Goal: Task Accomplishment & Management: Manage account settings

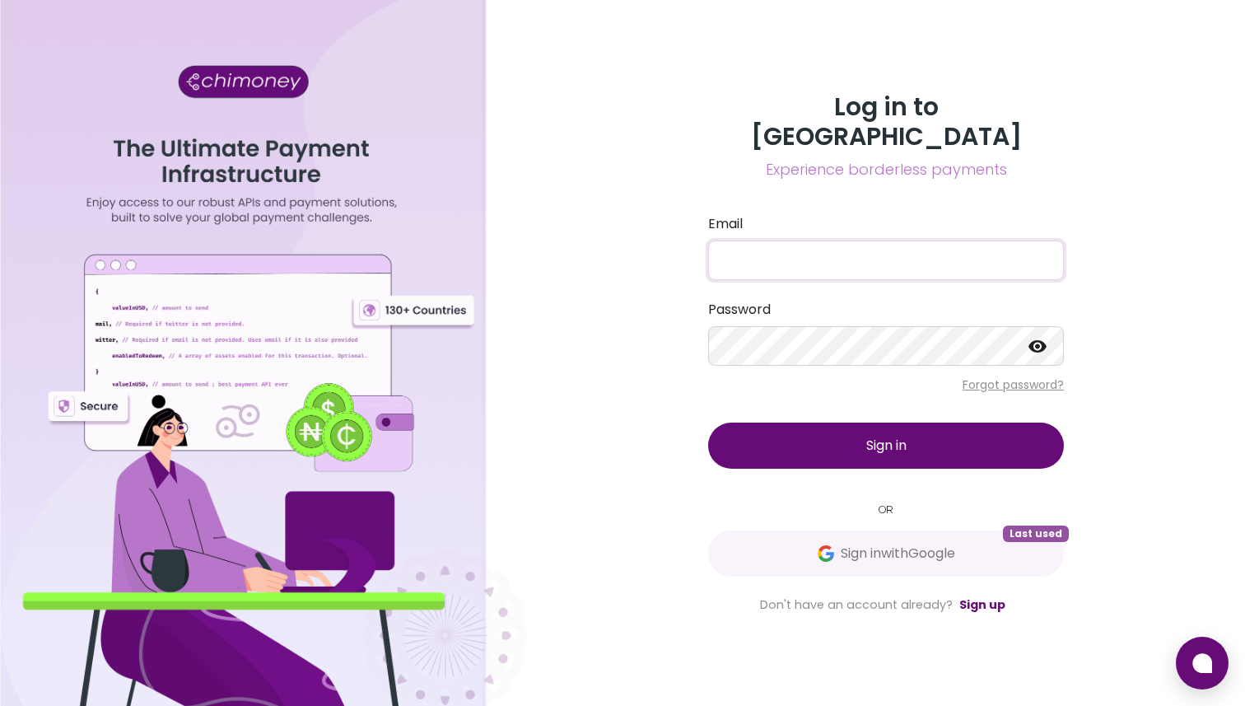
click at [837, 256] on input "Email" at bounding box center [886, 260] width 356 height 40
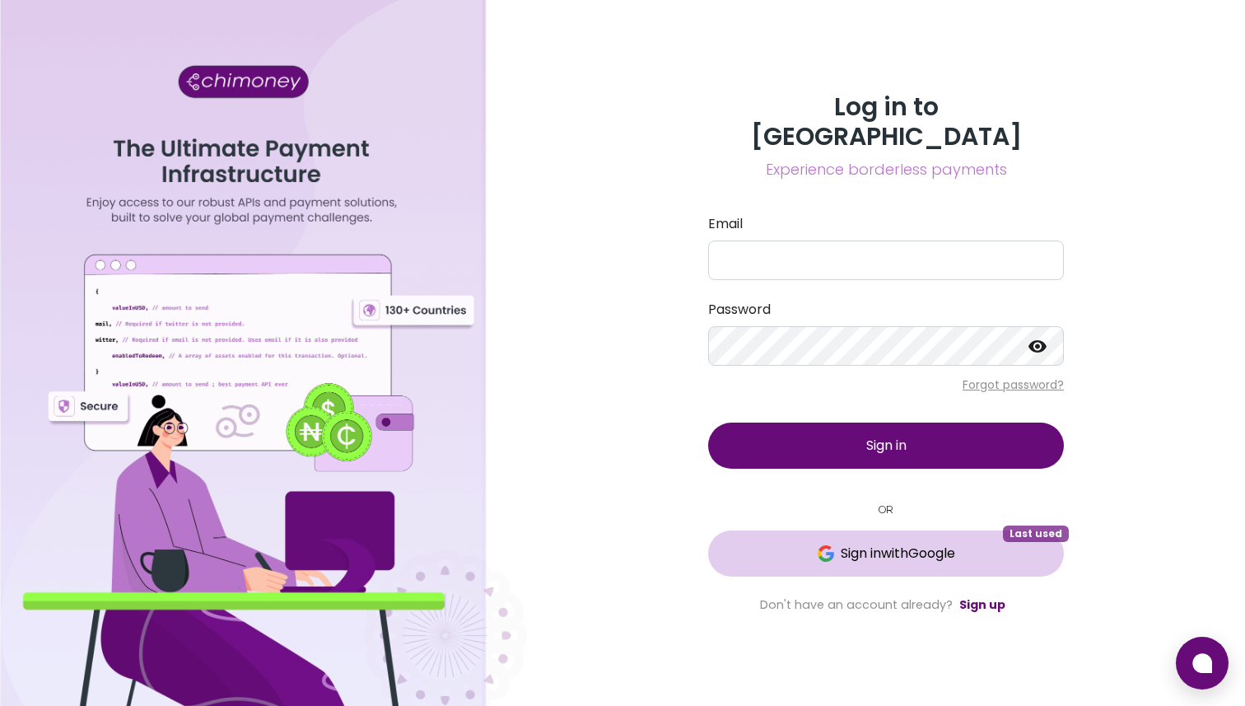
drag, startPoint x: 830, startPoint y: 430, endPoint x: 836, endPoint y: 516, distance: 85.8
click at [836, 516] on div "Log in to Chimoney Experience borderless payments Email Password Forgot passwor…" at bounding box center [885, 353] width 395 height 522
click at [826, 545] on img at bounding box center [826, 553] width 16 height 16
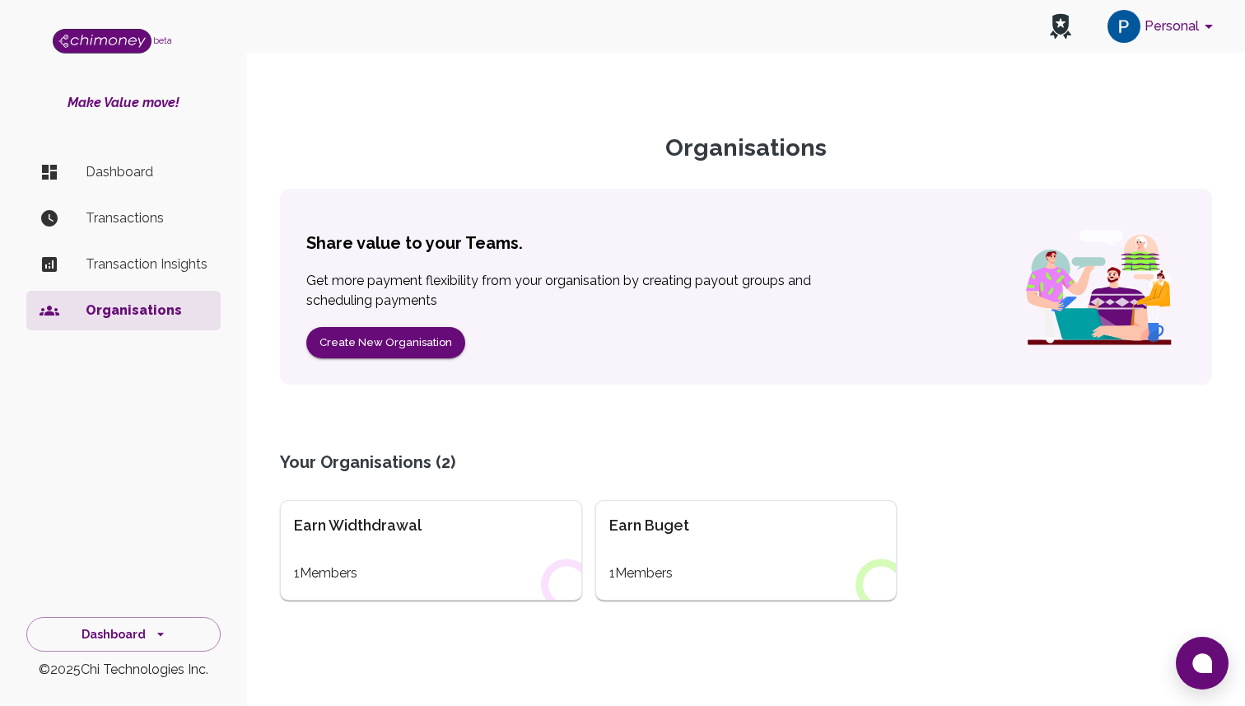
scroll to position [49, 0]
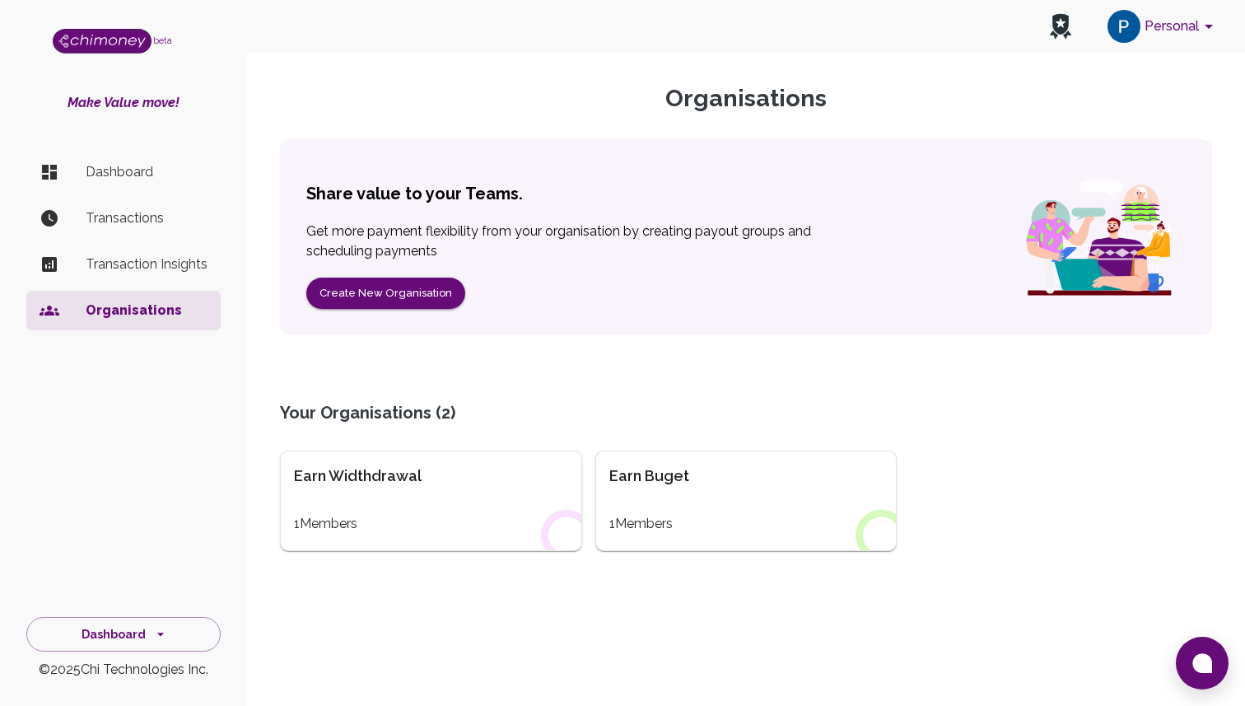
click at [193, 168] on p "Dashboard" at bounding box center [147, 172] width 122 height 20
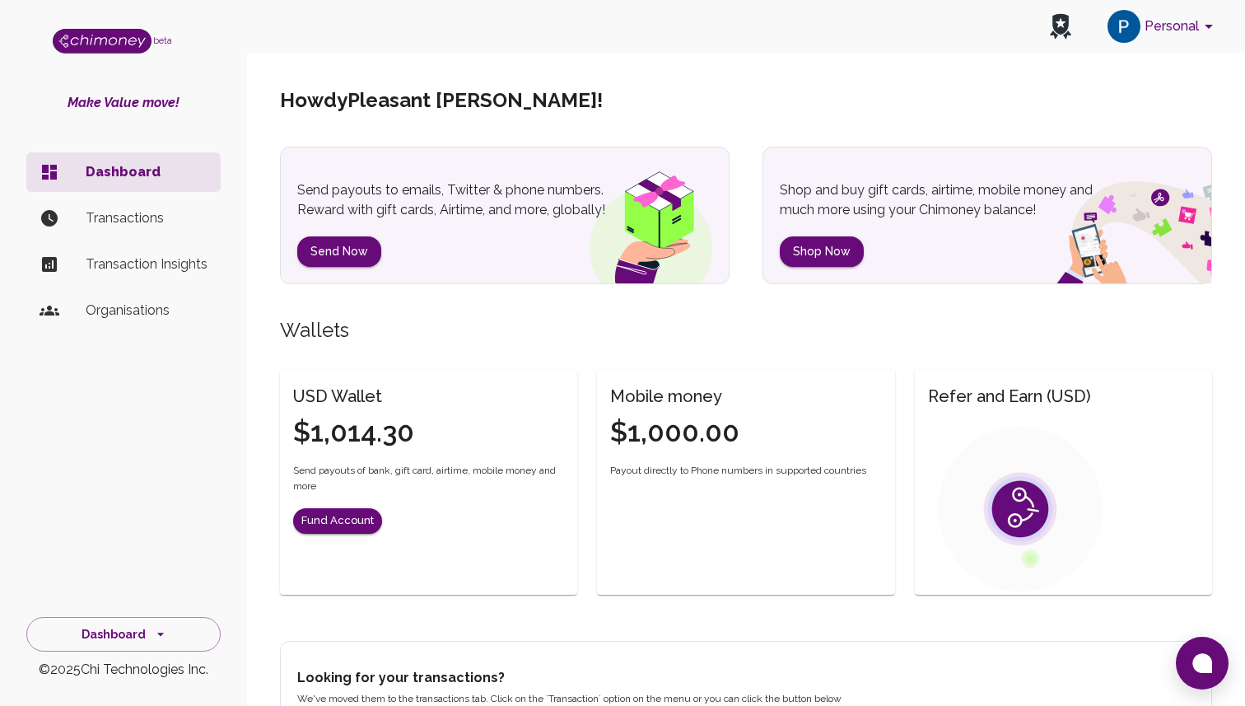
click at [192, 217] on p "Transactions" at bounding box center [147, 218] width 122 height 20
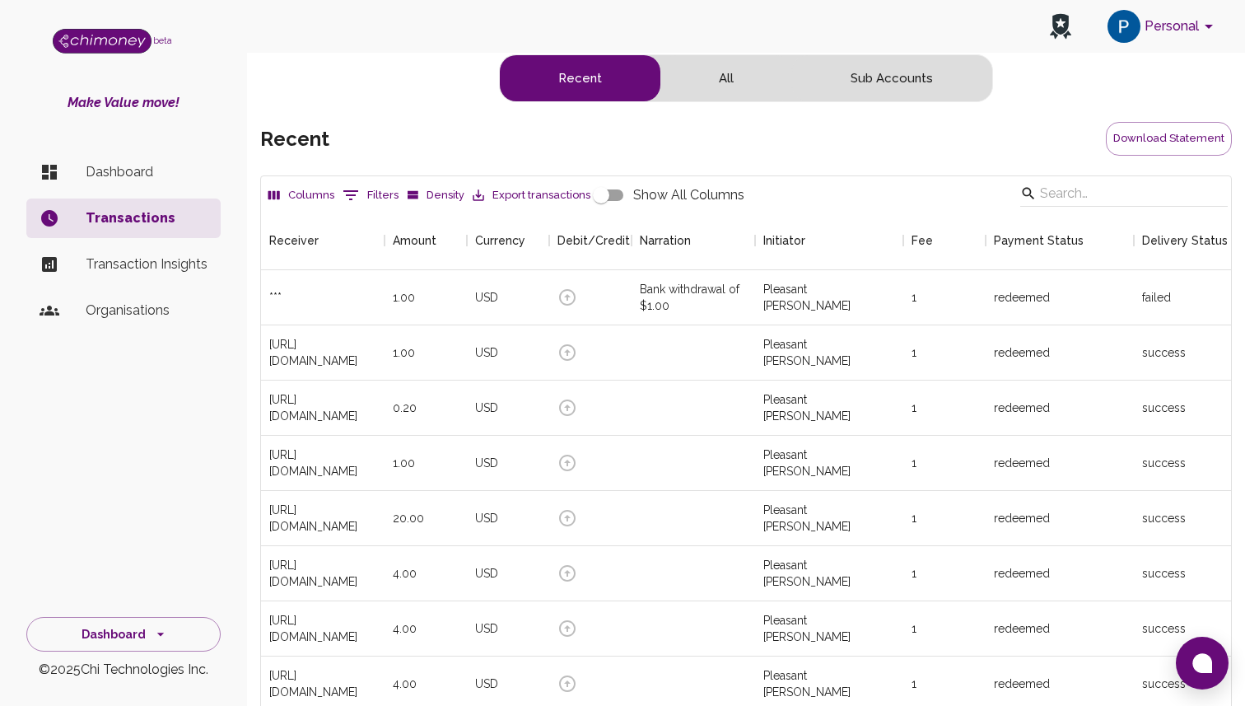
scroll to position [611, 970]
click at [878, 289] on div "Pleasant [PERSON_NAME]" at bounding box center [829, 297] width 148 height 55
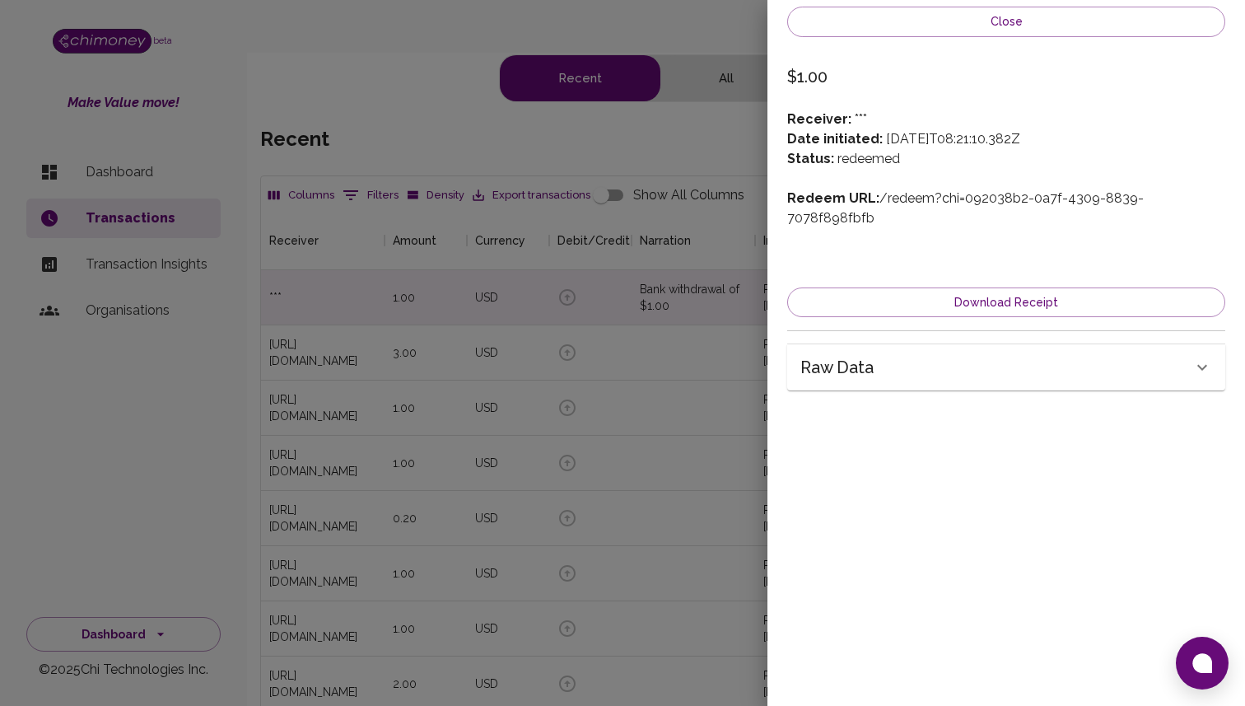
click at [1034, 354] on div "Raw data" at bounding box center [996, 367] width 392 height 26
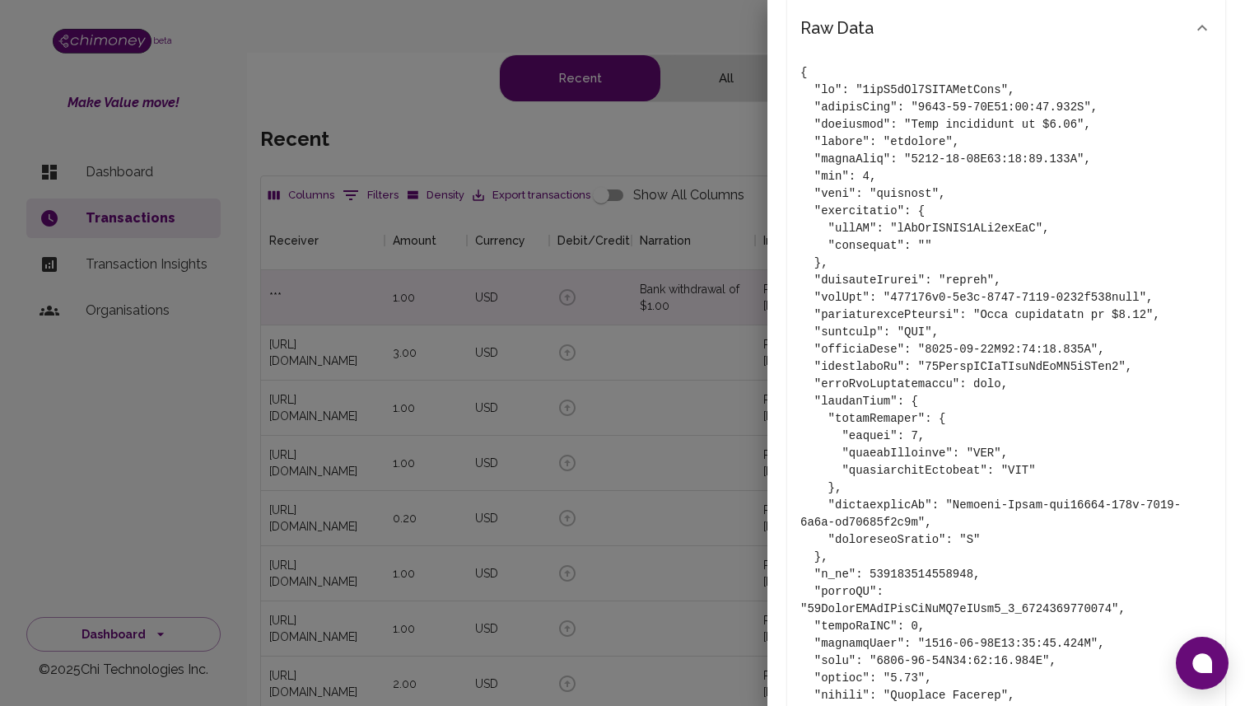
scroll to position [429, 0]
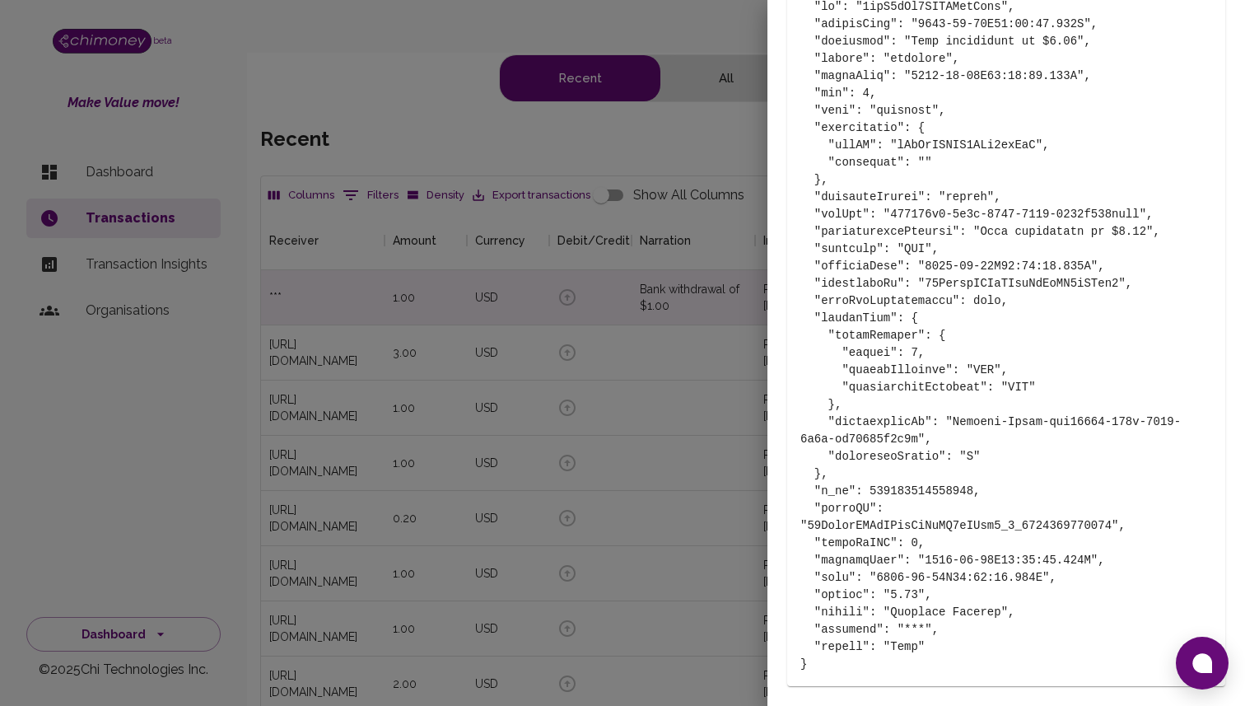
click at [655, 334] on div at bounding box center [622, 353] width 1245 height 706
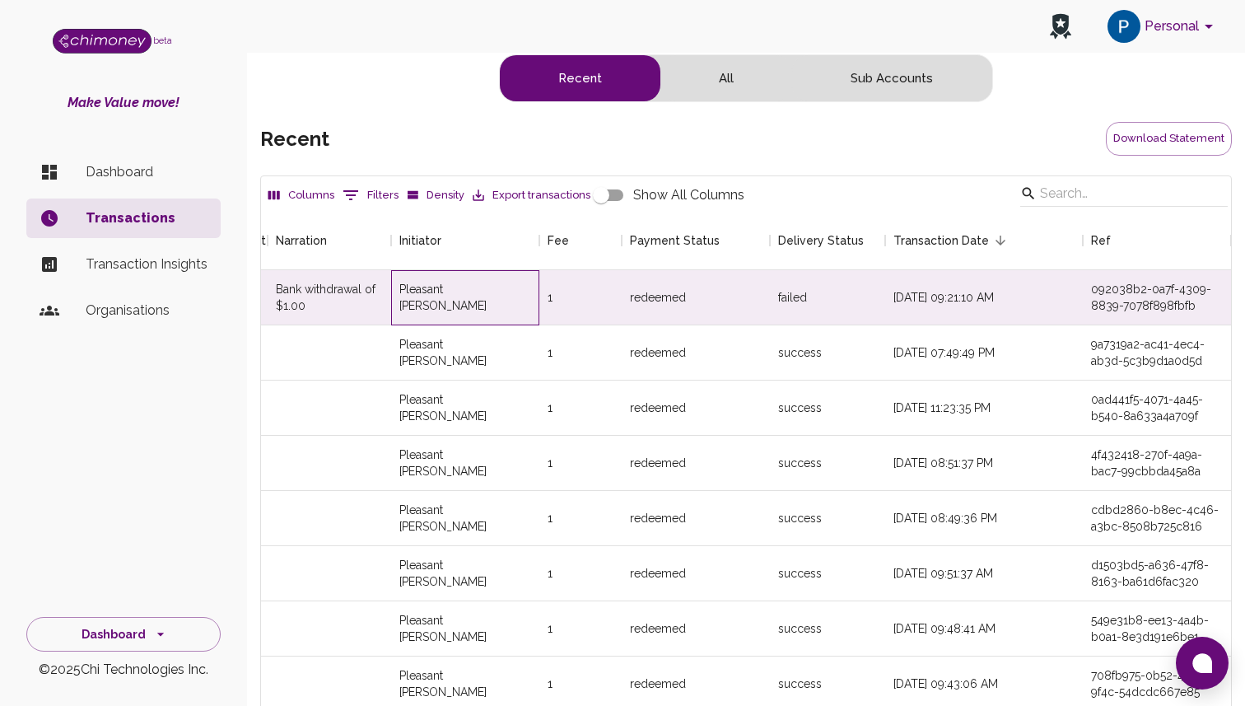
scroll to position [0, 0]
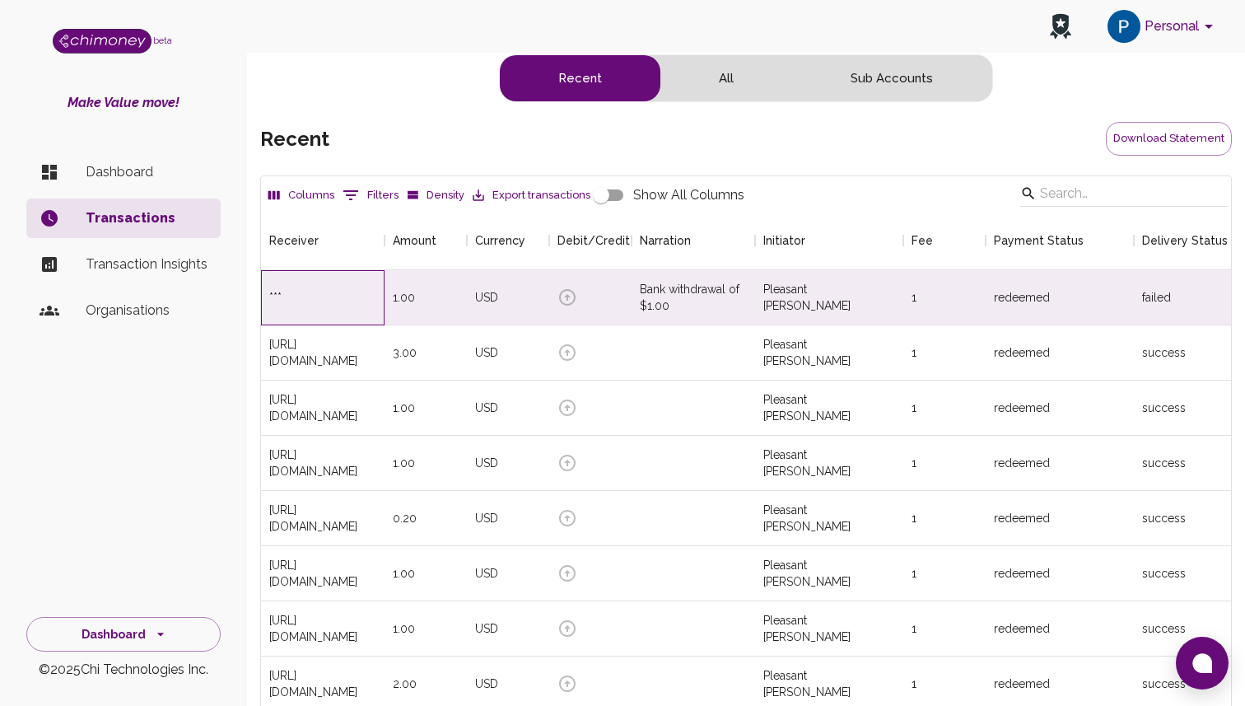
click at [276, 297] on div "***" at bounding box center [275, 297] width 12 height 16
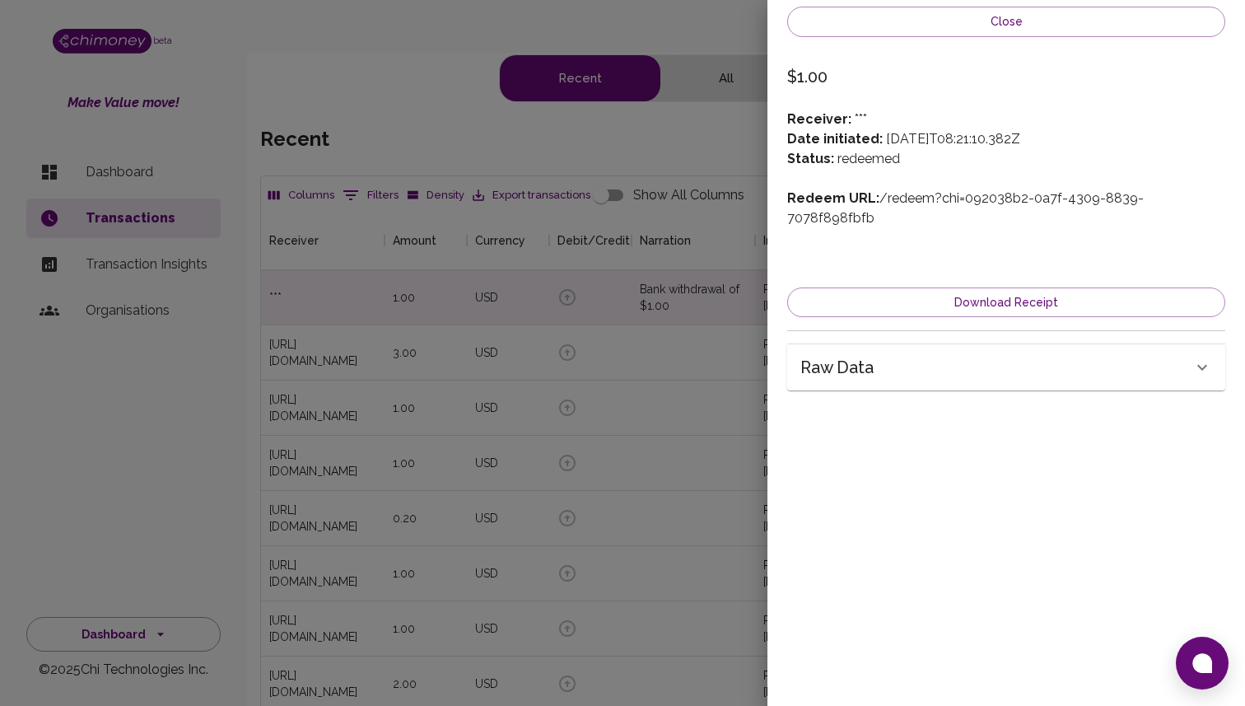
click at [277, 296] on div at bounding box center [622, 353] width 1245 height 706
